Goal: Task Accomplishment & Management: Manage account settings

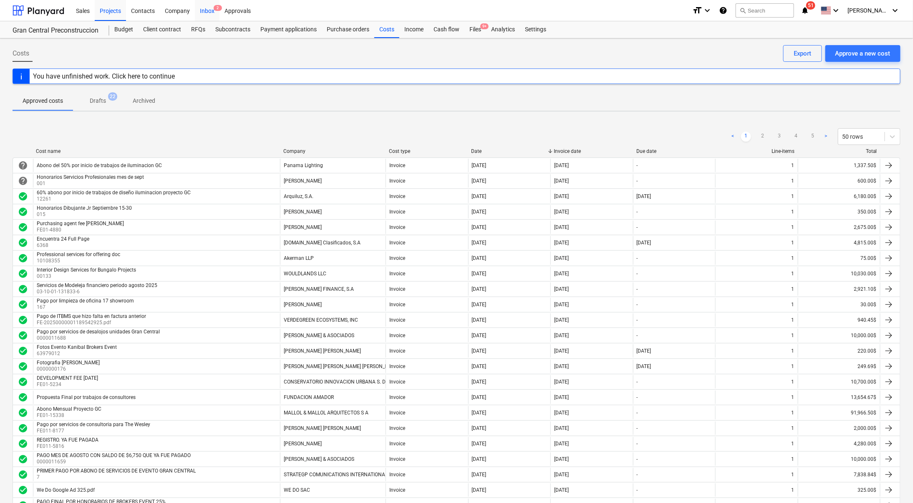
click at [210, 2] on div "Inbox 2" at bounding box center [207, 10] width 25 height 21
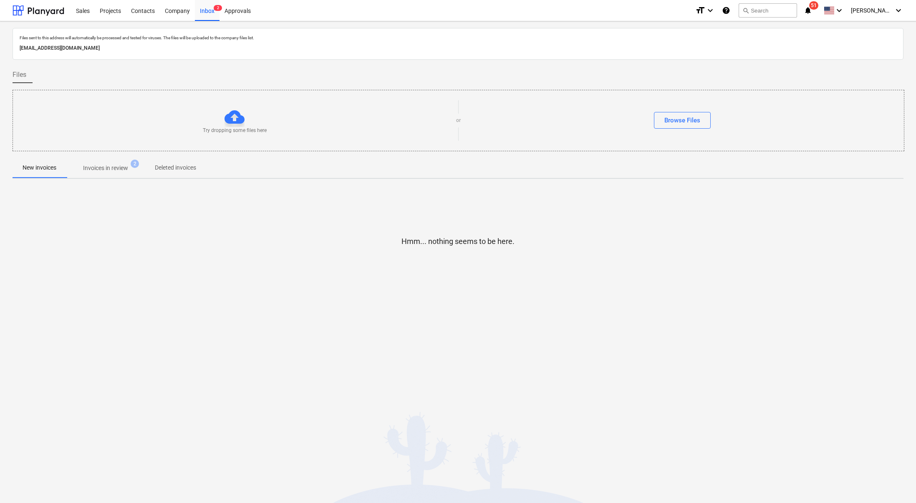
click at [107, 171] on p "Invoices in review" at bounding box center [105, 168] width 45 height 9
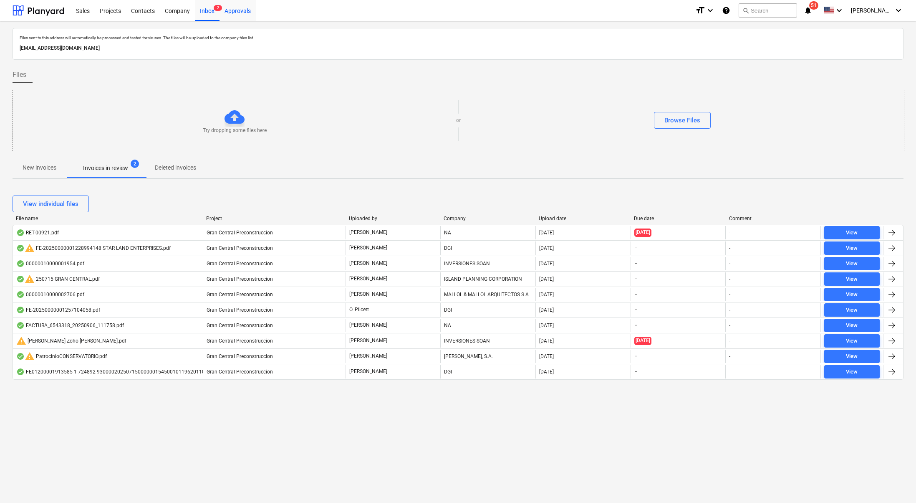
click at [233, 14] on div "Approvals" at bounding box center [238, 10] width 36 height 21
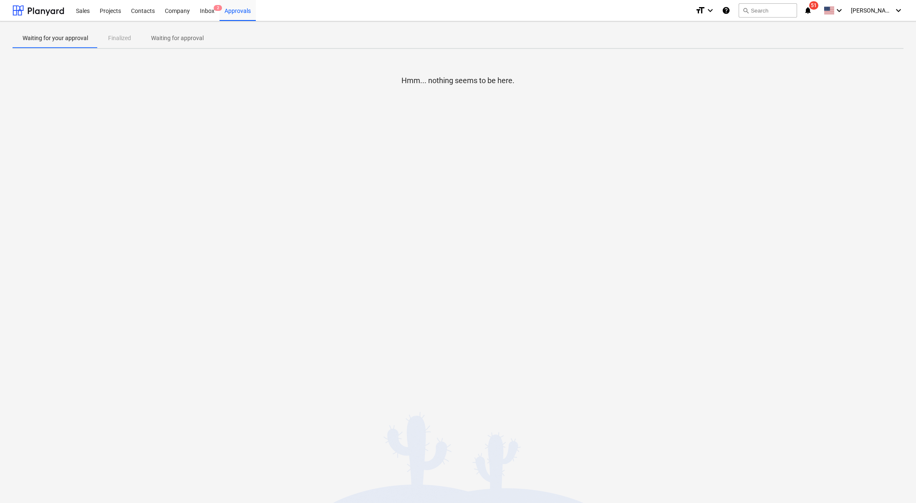
click at [870, 9] on div "Decision updated" at bounding box center [799, 9] width 225 height 18
click at [893, 6] on div "Decision updated" at bounding box center [799, 9] width 225 height 18
click at [25, 10] on div at bounding box center [39, 10] width 52 height 21
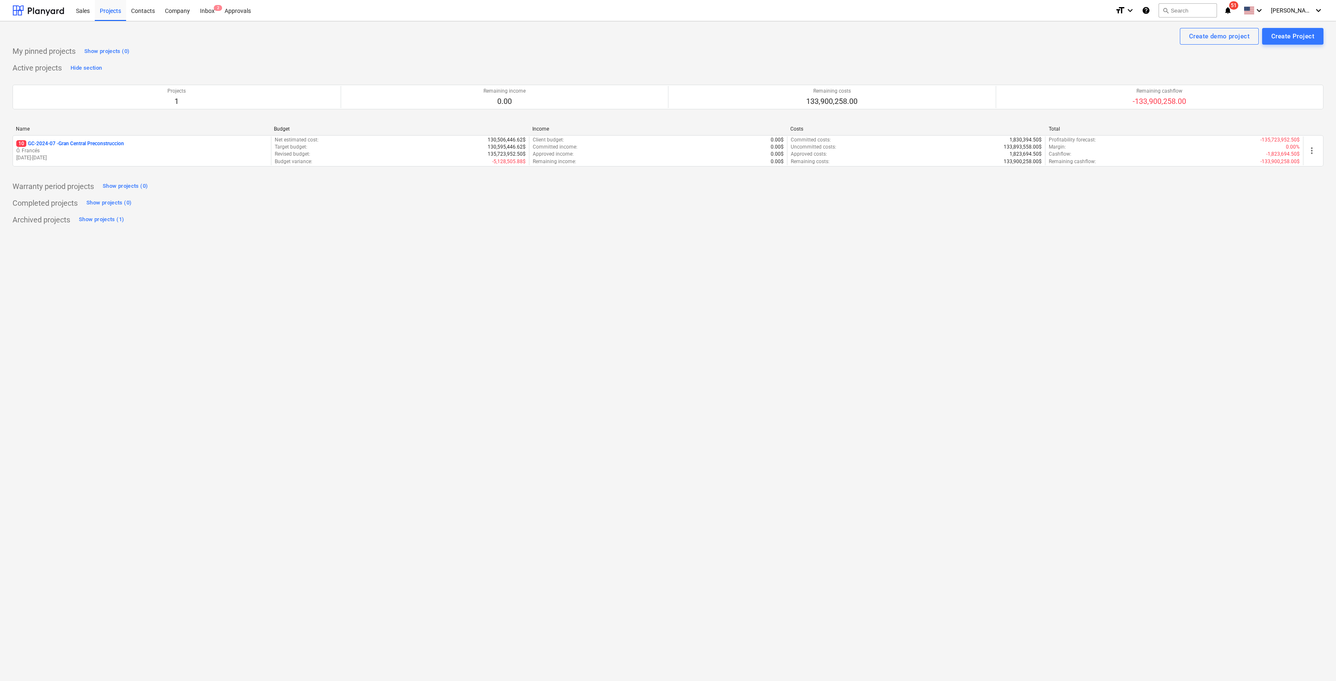
click at [913, 10] on div "Decision updated" at bounding box center [1218, 9] width 225 height 18
click at [913, 17] on div "Decision updated" at bounding box center [1218, 9] width 225 height 18
click at [913, 3] on div "Decision updated" at bounding box center [1218, 9] width 225 height 18
click at [1308, 6] on div "C. Perez keyboard_arrow_down" at bounding box center [1297, 10] width 53 height 21
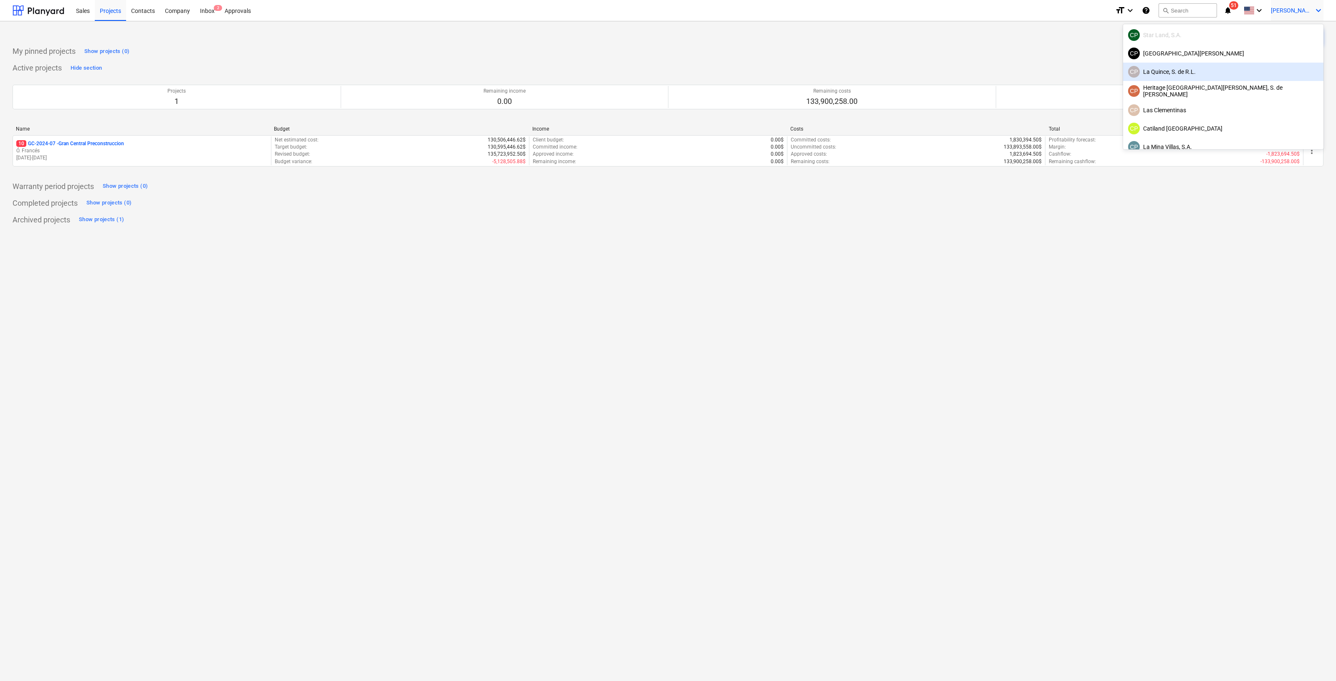
click at [1275, 69] on div "CP La Quince, S. de R.L." at bounding box center [1223, 72] width 190 height 12
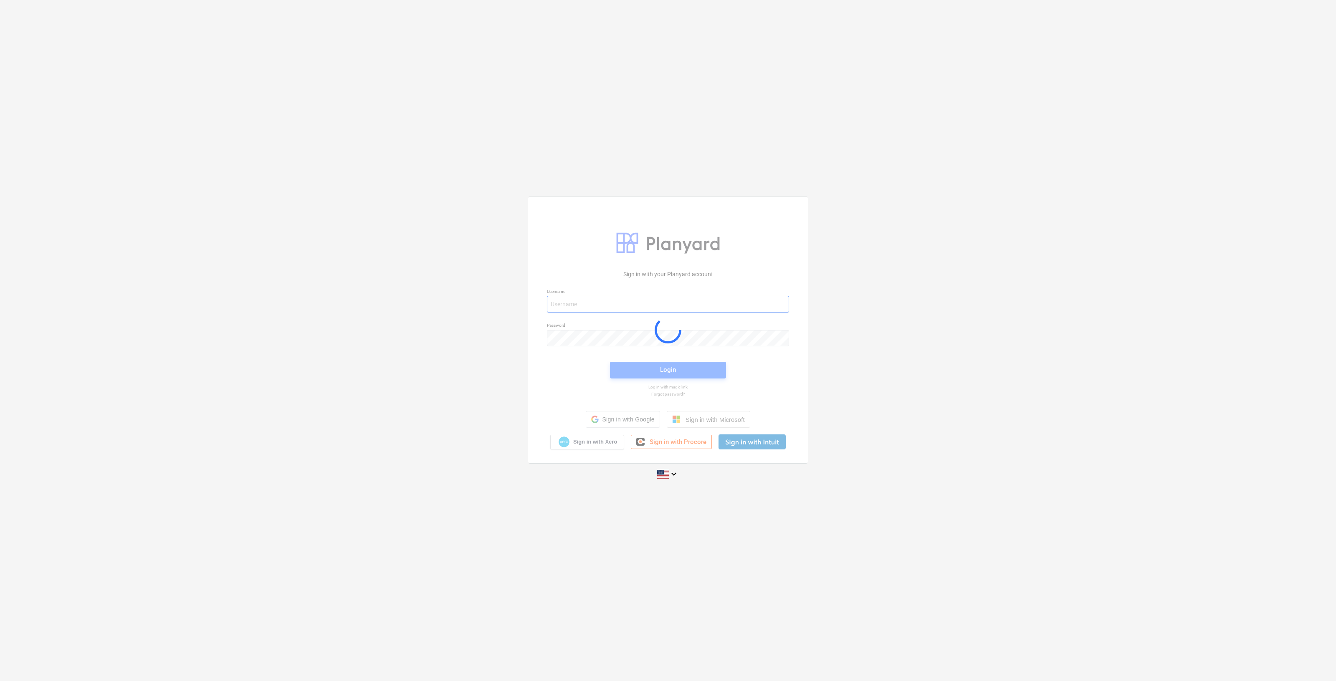
type input "claudia+hsd@conservatoriosa.com"
